Goal: Communication & Community: Answer question/provide support

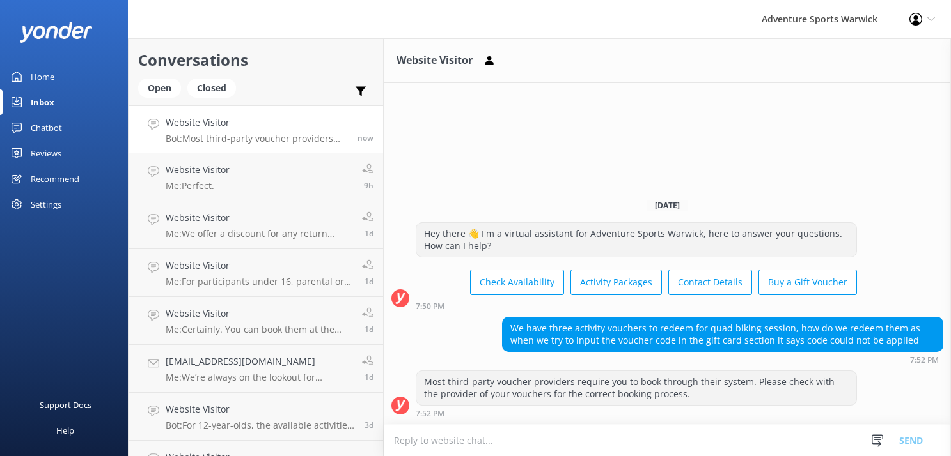
click at [494, 421] on div "Most third-party voucher providers require you to book through their system. Pl…" at bounding box center [667, 398] width 567 height 54
click at [497, 446] on textarea at bounding box center [667, 440] width 567 height 31
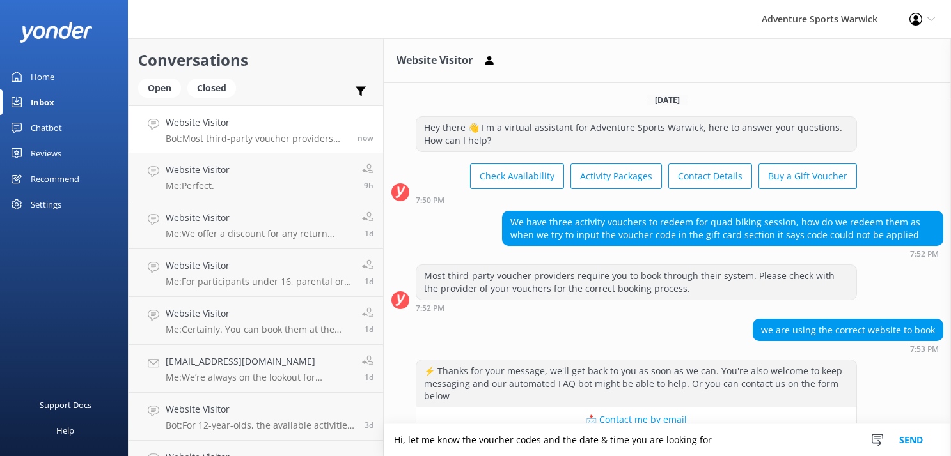
scroll to position [23, 0]
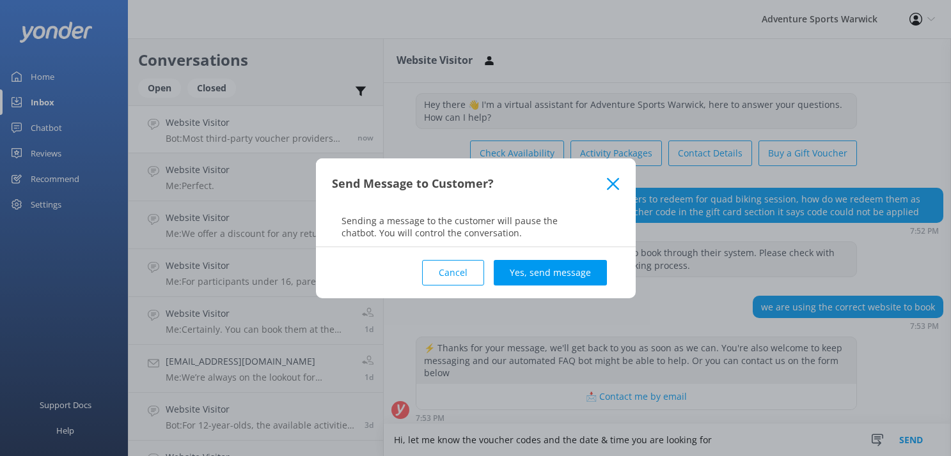
type textarea "Hi, let me know the voucher codes and the date & time you are looking for"
click at [719, 439] on div "Send Message to Customer? Sending a message to the customer will pause the chat…" at bounding box center [475, 228] width 951 height 456
click at [545, 270] on button "Yes, send message" at bounding box center [550, 273] width 113 height 26
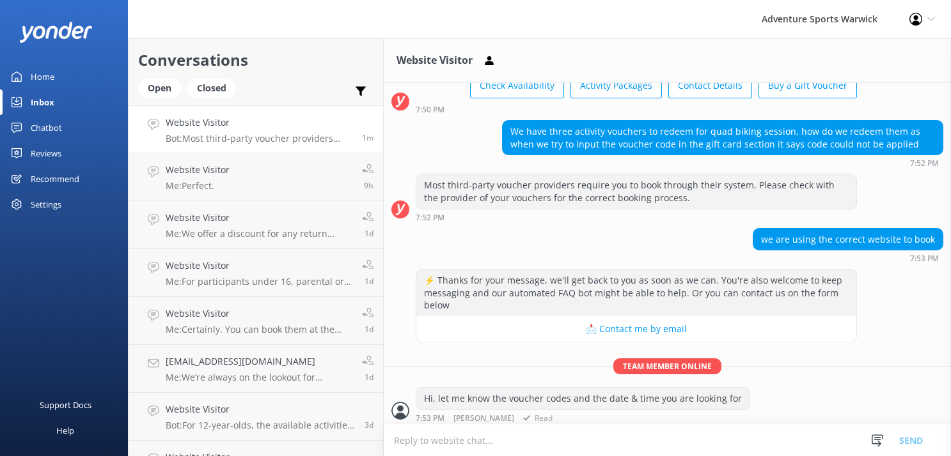
scroll to position [0, 0]
click at [398, 405] on div at bounding box center [400, 411] width 18 height 18
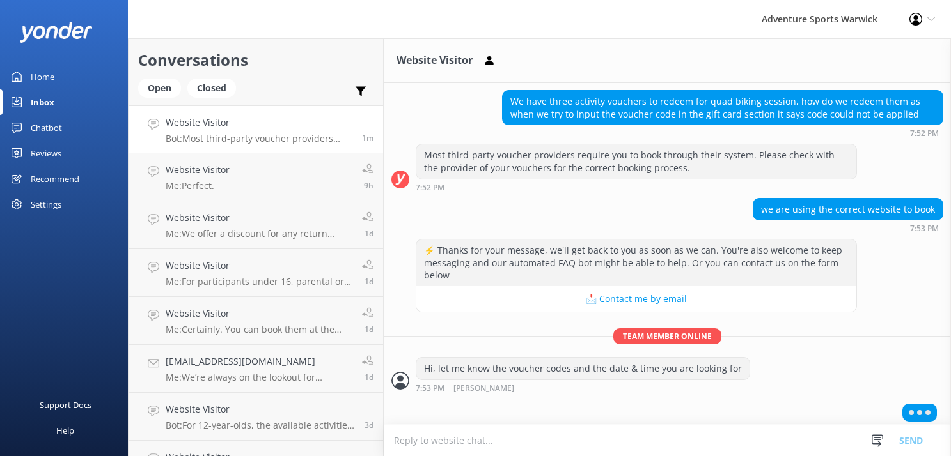
click at [930, 17] on icon at bounding box center [931, 19] width 8 height 8
click at [649, 31] on div "Adventure Sports Warwick Profile Settings Logout" at bounding box center [475, 19] width 951 height 38
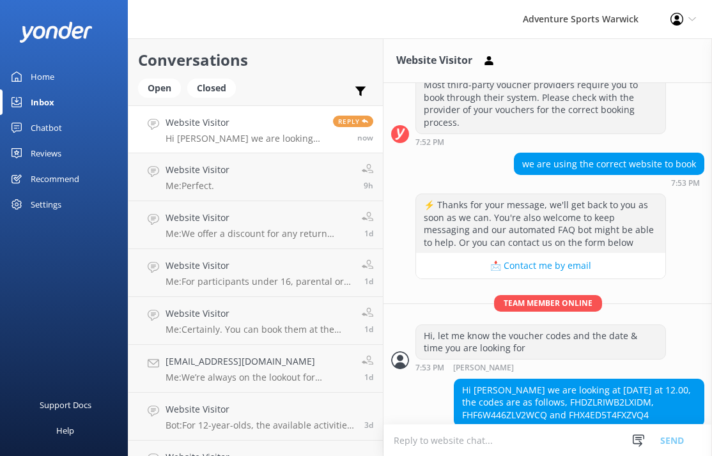
scroll to position [0, 0]
click at [420, 449] on textarea at bounding box center [548, 440] width 329 height 31
type textarea "Let m check."
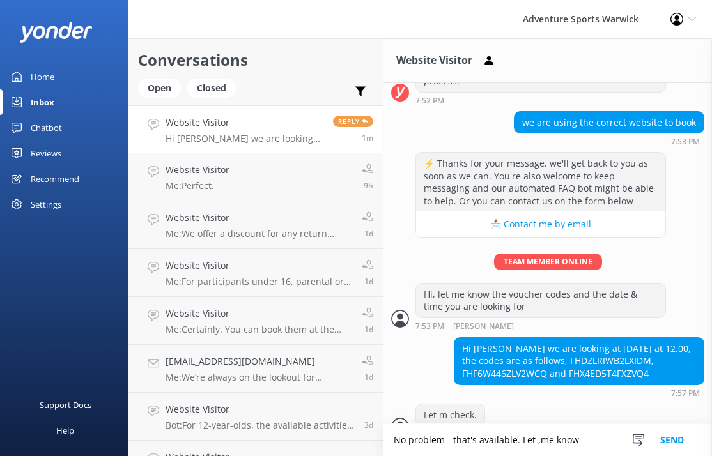
click at [536, 446] on textarea "No problem - that's available. Let ,me know" at bounding box center [548, 440] width 329 height 32
click at [572, 442] on textarea "No problem - that's available. Let me know" at bounding box center [548, 440] width 329 height 32
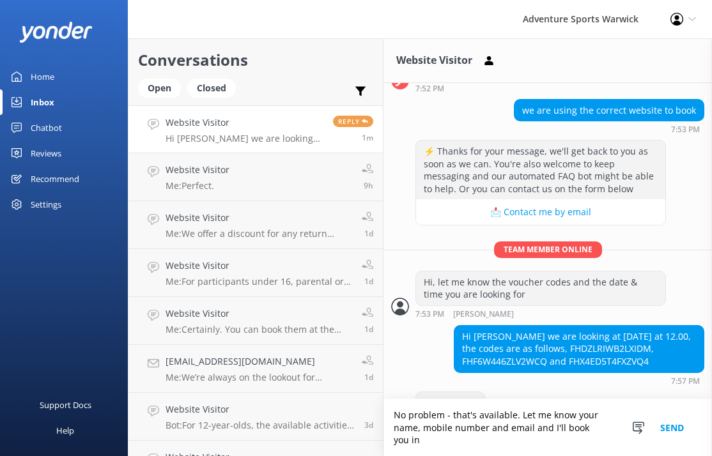
scroll to position [327, 0]
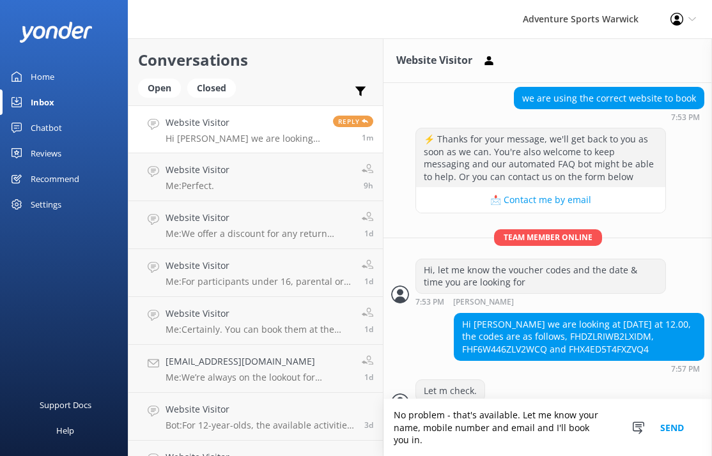
type textarea "No problem - that's available. Let me know your name, mobile number and email a…"
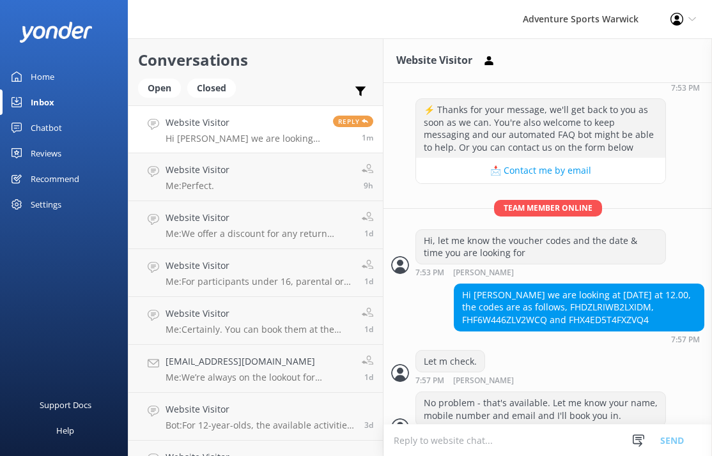
scroll to position [386, 0]
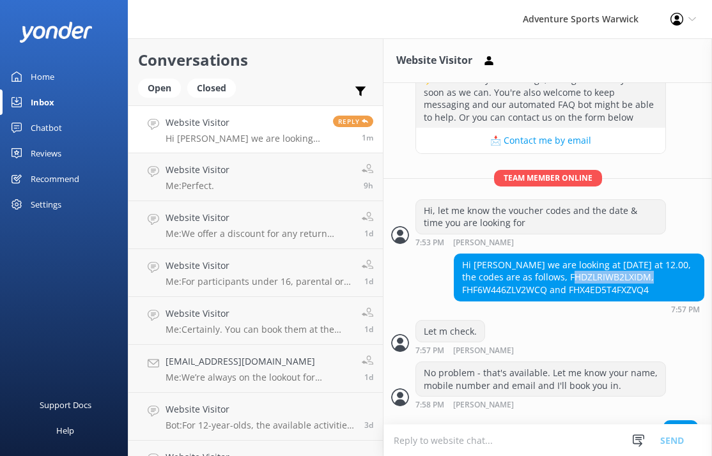
drag, startPoint x: 550, startPoint y: 258, endPoint x: 630, endPoint y: 254, distance: 80.6
click at [630, 254] on div "Hi [PERSON_NAME] we are looking at [DATE] at 12.00, the codes are as follows, F…" at bounding box center [579, 277] width 249 height 47
copy div "FHDZLRIWB2LXIDM"
drag, startPoint x: 462, startPoint y: 270, endPoint x: 546, endPoint y: 266, distance: 83.9
click at [546, 266] on div "Hi [PERSON_NAME] we are looking at [DATE] at 12.00, the codes are as follows, F…" at bounding box center [579, 277] width 249 height 47
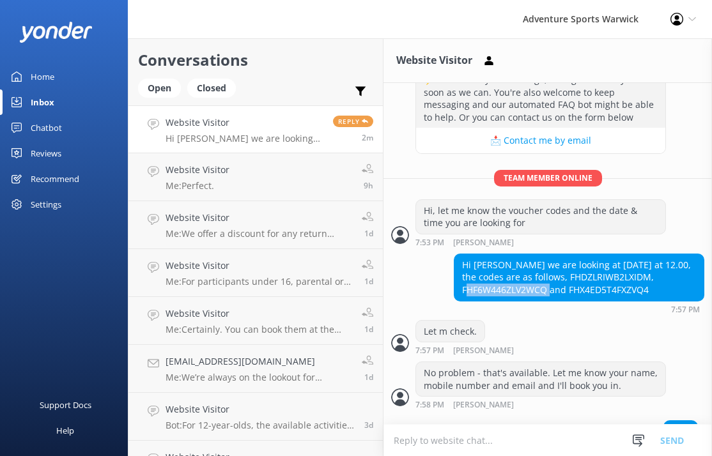
copy div "FHF6W446ZLV2WCQ"
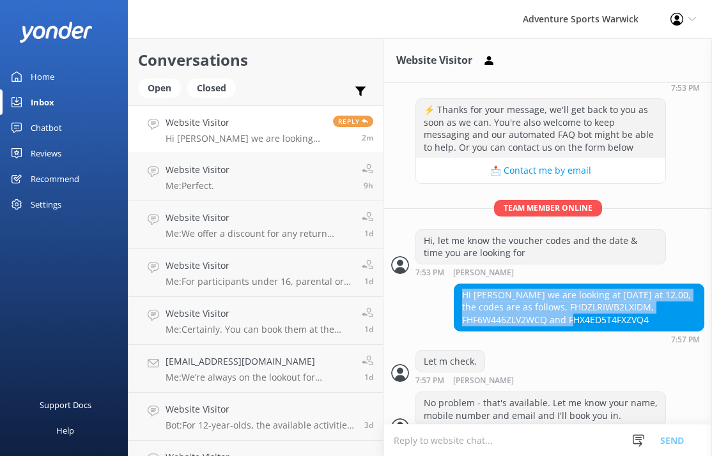
drag, startPoint x: 569, startPoint y: 268, endPoint x: 656, endPoint y: 264, distance: 87.0
click at [656, 284] on div "Hi [PERSON_NAME] we are looking at [DATE] at 12.00, the codes are as follows, F…" at bounding box center [579, 307] width 249 height 47
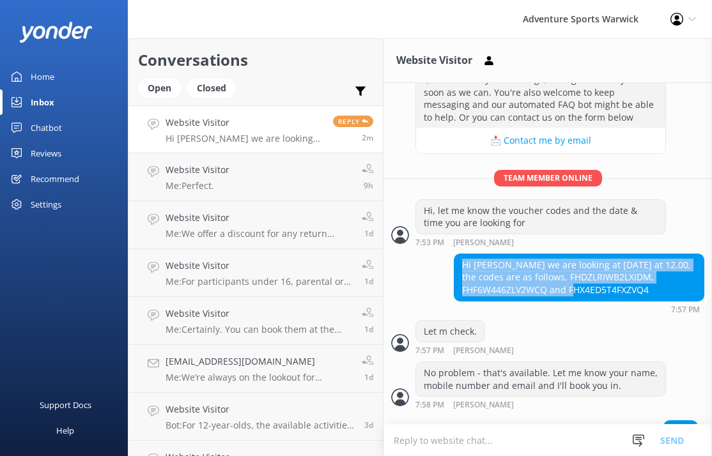
drag, startPoint x: 651, startPoint y: 301, endPoint x: 570, endPoint y: 270, distance: 86.8
click at [570, 270] on div "Hi [PERSON_NAME] we are looking at [DATE] at 12.00, the codes are as follows, F…" at bounding box center [579, 277] width 249 height 47
copy div "FHX4ED5T4FXZVQ4"
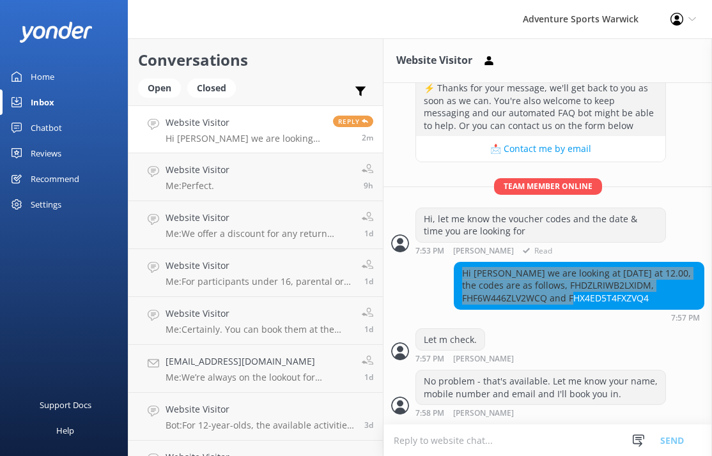
scroll to position [409, 0]
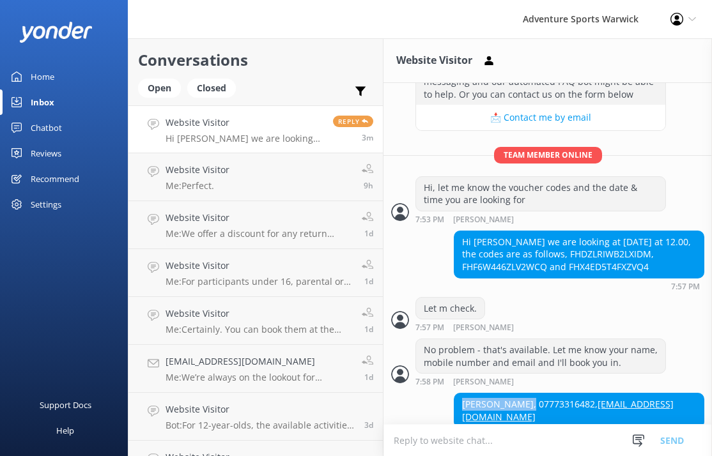
drag, startPoint x: 529, startPoint y: 383, endPoint x: 462, endPoint y: 384, distance: 66.5
click at [462, 394] on div "[PERSON_NAME], 07773316482, [EMAIL_ADDRESS][DOMAIN_NAME]" at bounding box center [579, 411] width 249 height 34
copy div "[PERSON_NAME]"
drag, startPoint x: 533, startPoint y: 382, endPoint x: 589, endPoint y: 381, distance: 56.3
click at [589, 394] on div "[PERSON_NAME], 07773316482, [EMAIL_ADDRESS][DOMAIN_NAME]" at bounding box center [579, 411] width 249 height 34
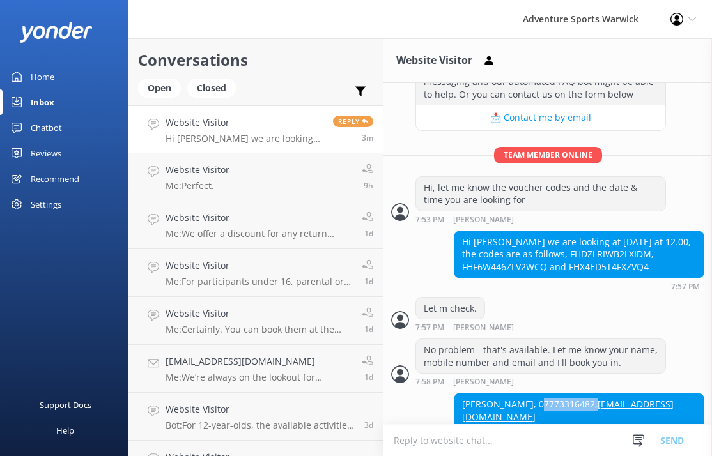
copy div "07773316482"
drag, startPoint x: 589, startPoint y: 397, endPoint x: 455, endPoint y: 400, distance: 134.3
click at [454, 400] on div "[PERSON_NAME], 07773316482, [EMAIL_ADDRESS][DOMAIN_NAME]" at bounding box center [579, 410] width 251 height 35
copy div "[EMAIL_ADDRESS][DOMAIN_NAME]"
click at [480, 442] on textarea at bounding box center [548, 440] width 329 height 31
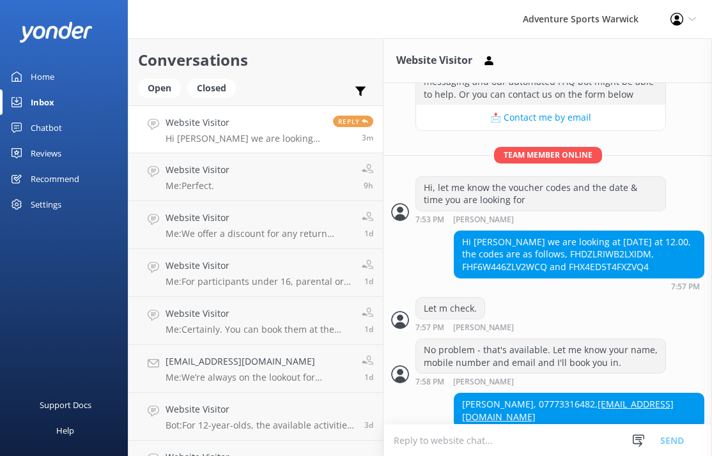
click at [480, 442] on textarea at bounding box center [548, 440] width 329 height 31
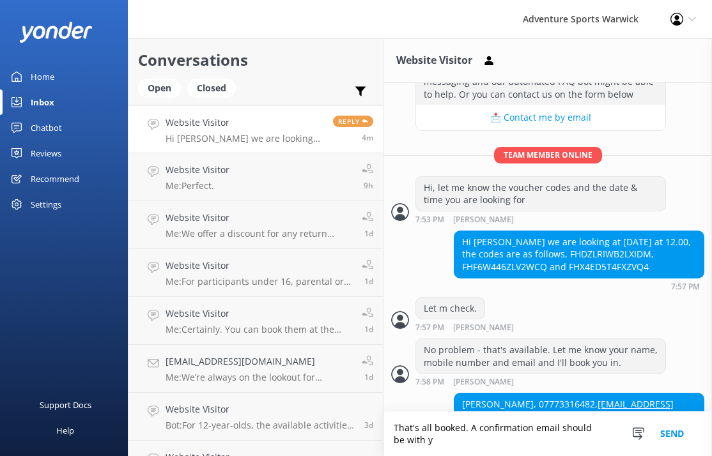
scroll to position [421, 0]
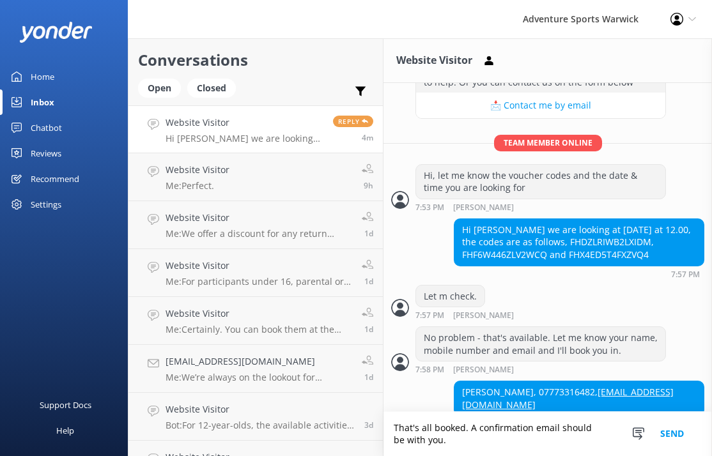
type textarea "That's all booked. A confirmation email should be with you."
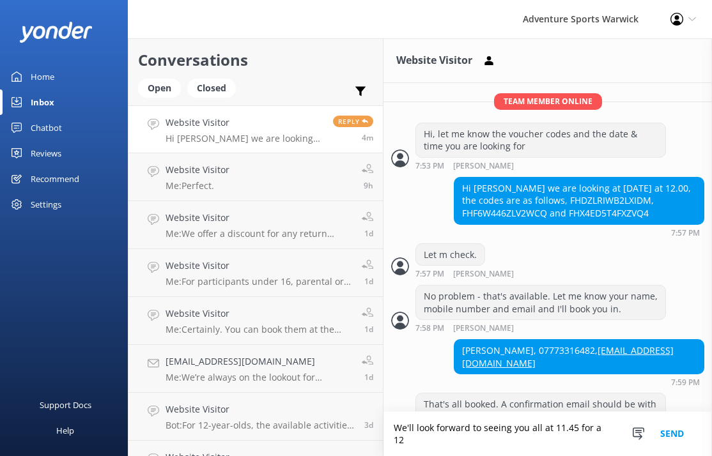
scroll to position [475, 0]
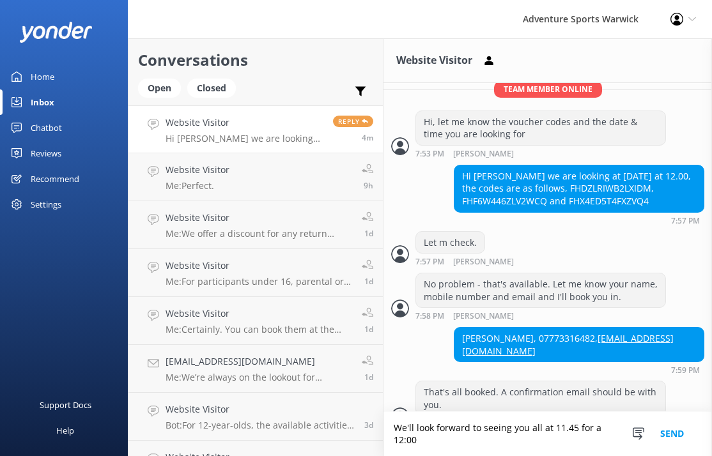
click at [566, 431] on textarea "We'll look forward to seeing you all at 11.45 for a 12:00" at bounding box center [548, 434] width 329 height 44
click at [437, 441] on textarea "We'll look forward to seeing you all at 11:45 for a 12:00" at bounding box center [548, 434] width 329 height 44
type textarea "We'll look forward to seeing you all at 11:45 for a 12:00 start on the [DATE]."
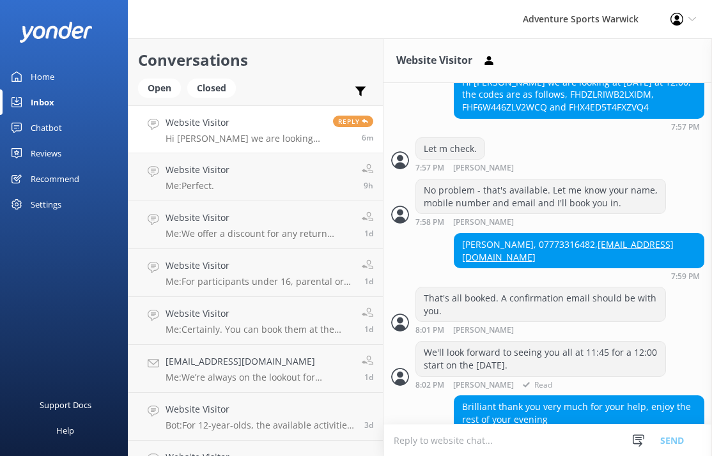
scroll to position [0, 0]
click at [545, 438] on textarea "👍" at bounding box center [548, 440] width 329 height 32
type textarea "👍"
click at [668, 443] on button "Send" at bounding box center [672, 440] width 48 height 32
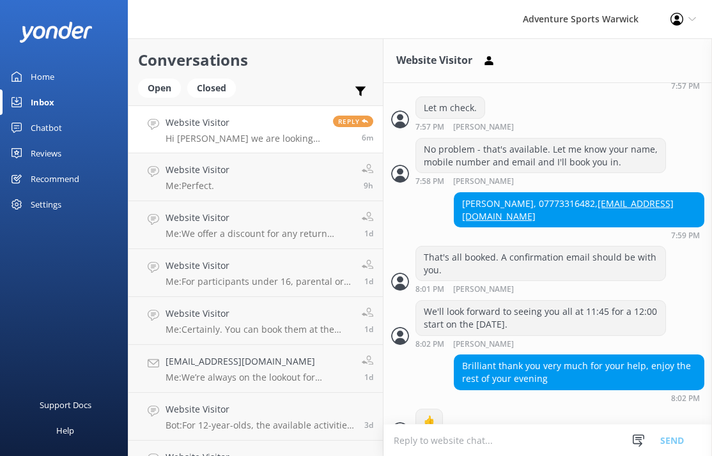
click at [287, 116] on h4 "Website Visitor" at bounding box center [245, 123] width 158 height 14
click at [44, 79] on div "Home" at bounding box center [43, 77] width 24 height 26
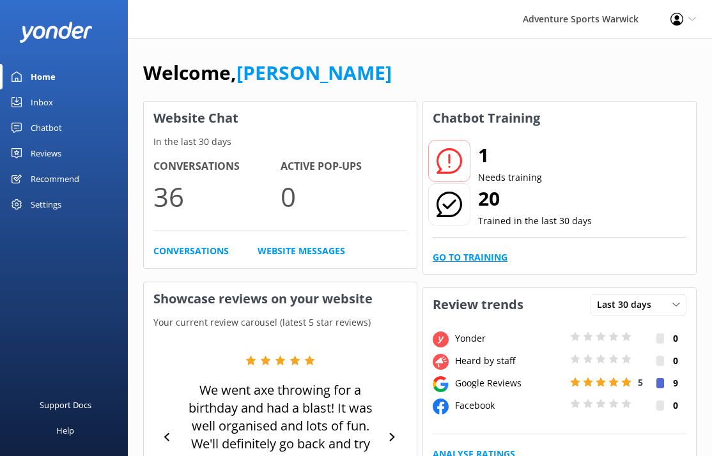
click at [475, 256] on link "Go to Training" at bounding box center [470, 258] width 75 height 14
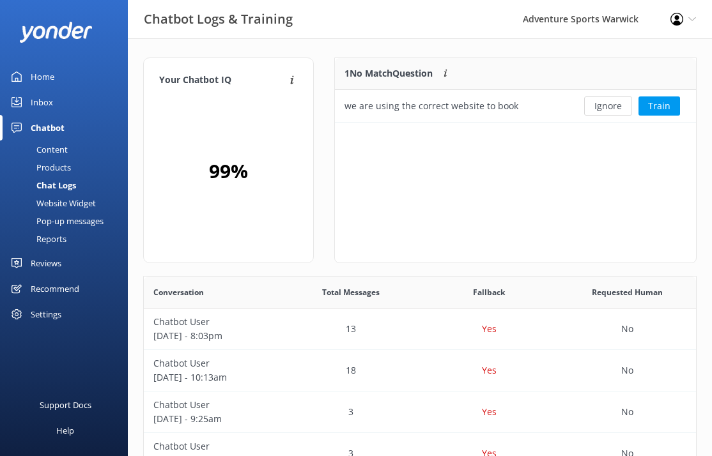
scroll to position [1, 1]
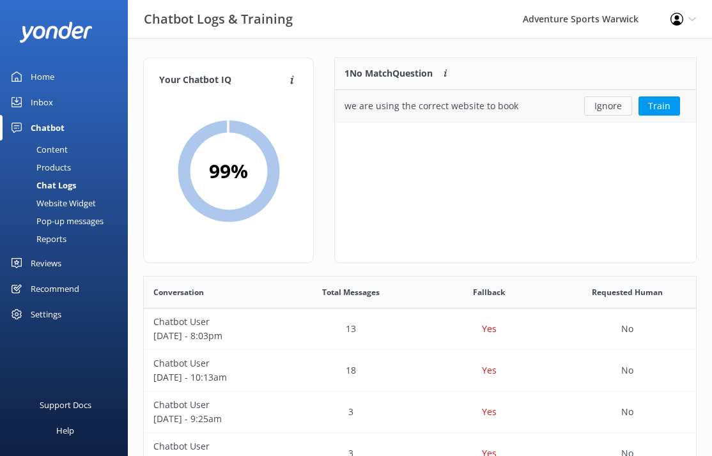
click at [607, 104] on button "Ignore" at bounding box center [608, 106] width 48 height 19
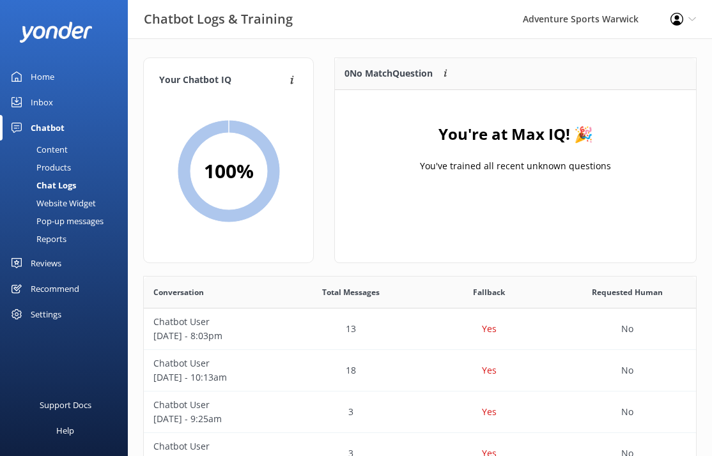
click at [50, 148] on div "Content" at bounding box center [38, 150] width 60 height 18
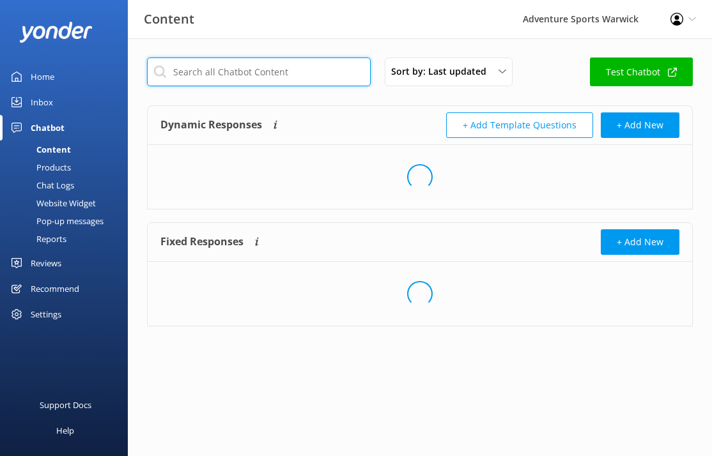
click at [256, 73] on input "text" at bounding box center [259, 72] width 224 height 29
type input "voucher"
